Goal: Information Seeking & Learning: Understand process/instructions

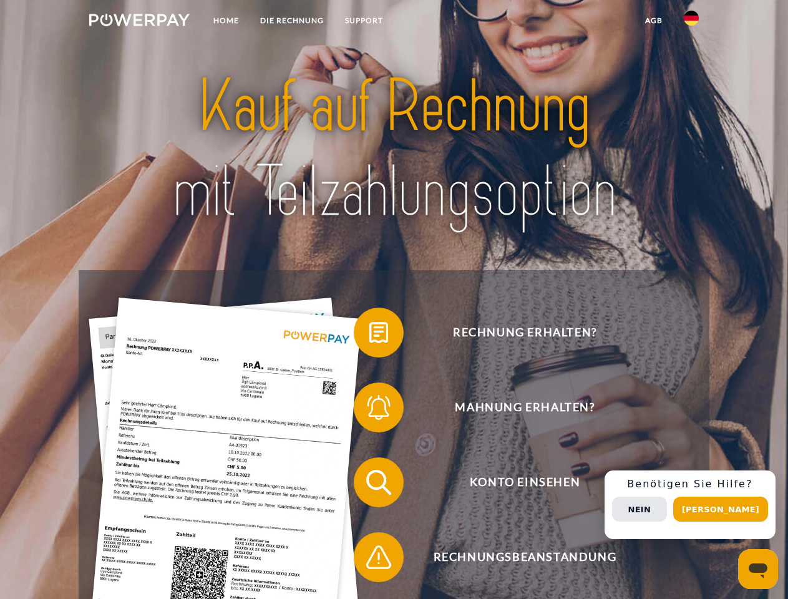
click at [139, 22] on img at bounding box center [139, 20] width 100 height 12
click at [691, 22] on img at bounding box center [691, 18] width 15 height 15
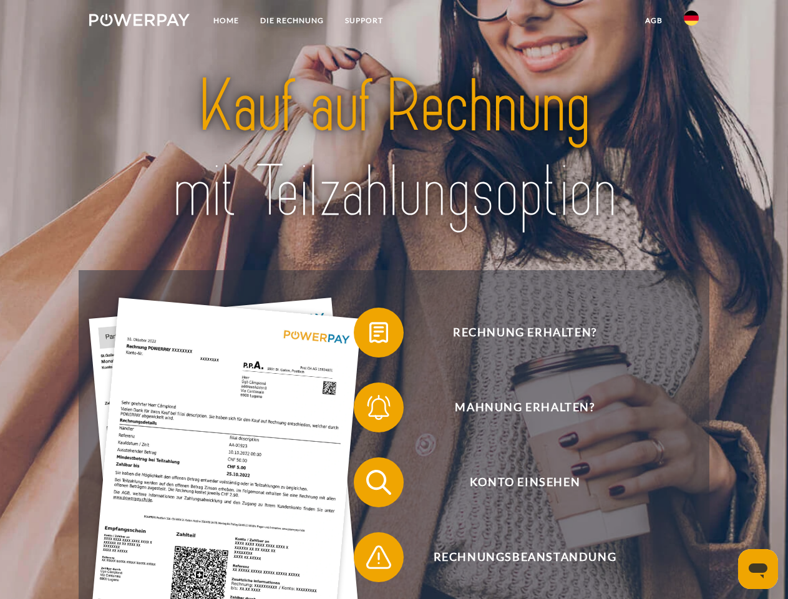
click at [653, 21] on link "agb" at bounding box center [654, 20] width 39 height 22
click at [369, 335] on span at bounding box center [360, 332] width 62 height 62
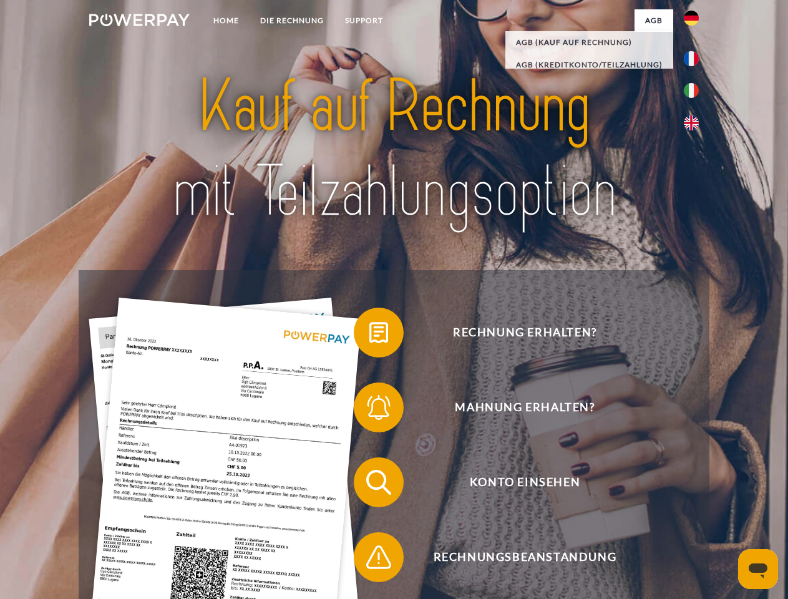
click at [369, 410] on span at bounding box center [360, 407] width 62 height 62
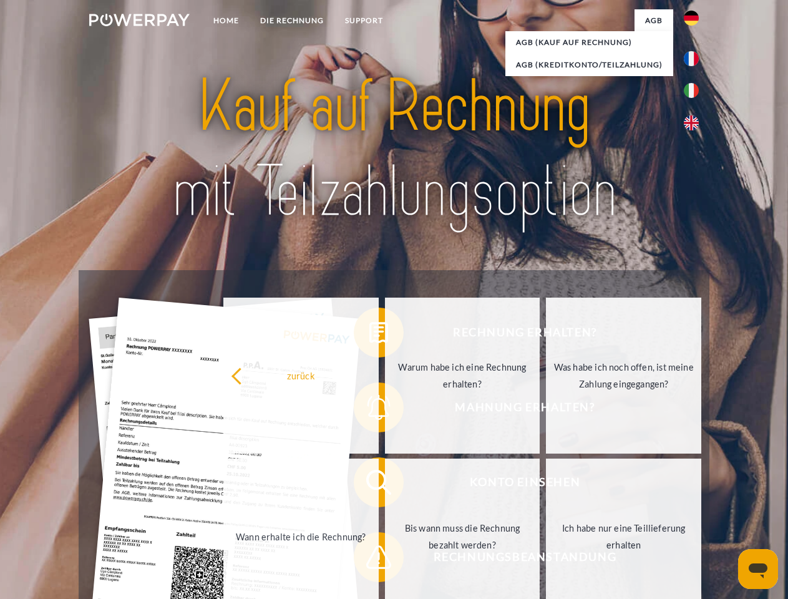
click at [385, 485] on link "Bis wann muss die Rechnung bezahlt werden?" at bounding box center [462, 537] width 155 height 156
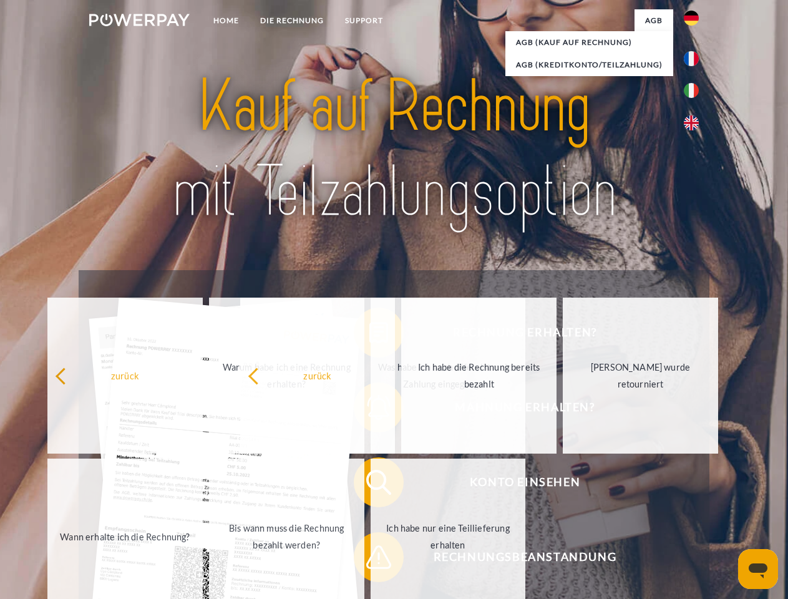
click at [369, 560] on span at bounding box center [360, 557] width 62 height 62
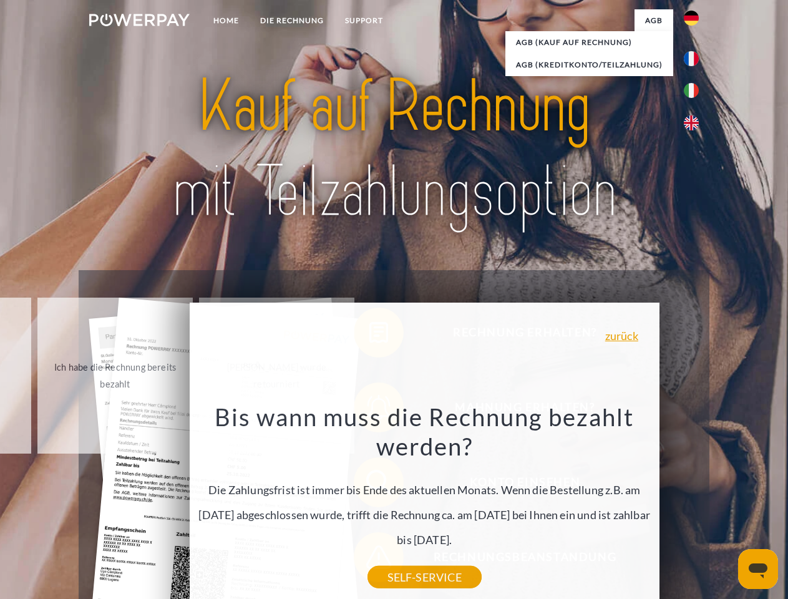
click at [694, 505] on div "Rechnung erhalten? Mahnung erhalten? Konto einsehen" at bounding box center [394, 519] width 630 height 499
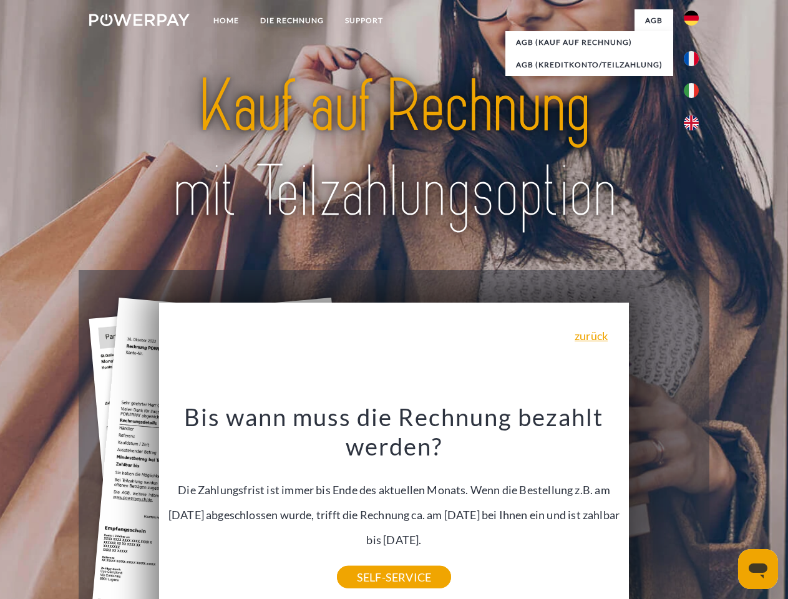
click at [664, 507] on span "Konto einsehen" at bounding box center [525, 482] width 306 height 50
click at [725, 509] on header "Home DIE RECHNUNG SUPPORT" at bounding box center [394, 431] width 788 height 862
